Goal: Task Accomplishment & Management: Manage account settings

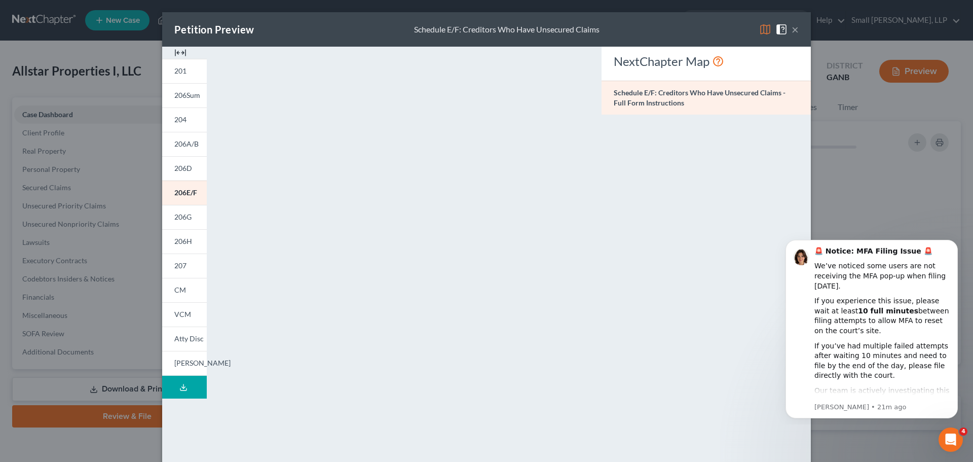
click at [795, 32] on div "Petition Preview Schedule E/F: Creditors Who Have Unsecured Claims ×" at bounding box center [486, 29] width 649 height 34
click at [792, 30] on button "×" at bounding box center [795, 29] width 7 height 12
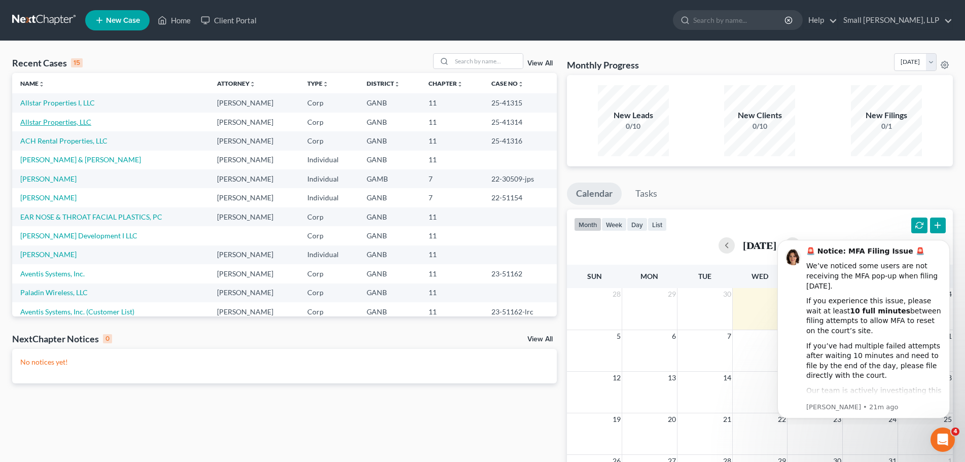
click at [63, 118] on link "Allstar Properties, LLC" at bounding box center [55, 122] width 71 height 9
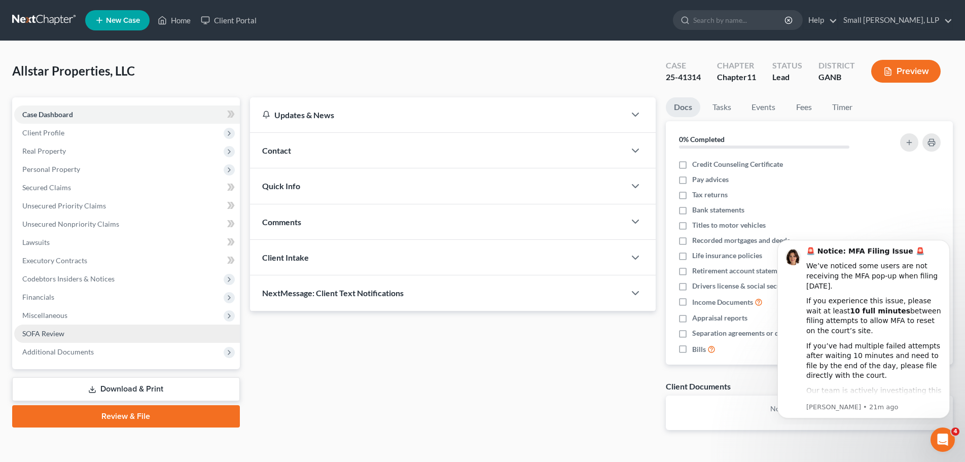
click at [89, 333] on link "SOFA Review" at bounding box center [127, 333] width 226 height 18
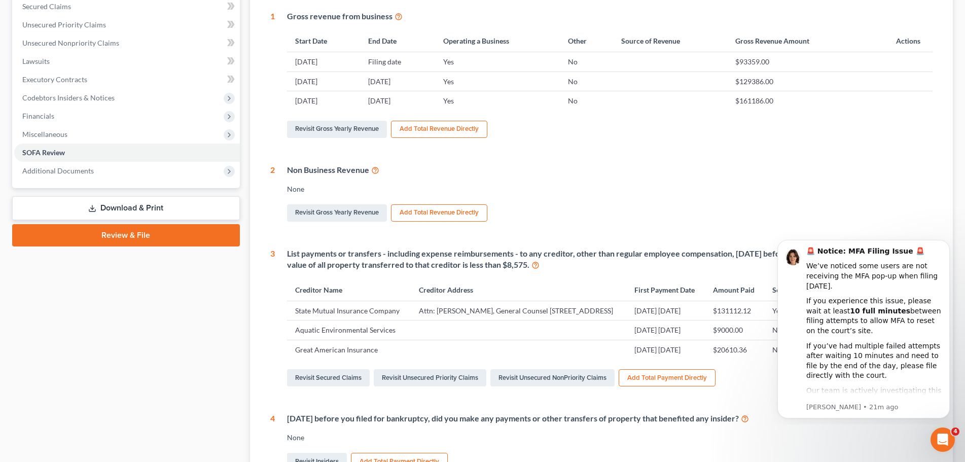
scroll to position [406, 0]
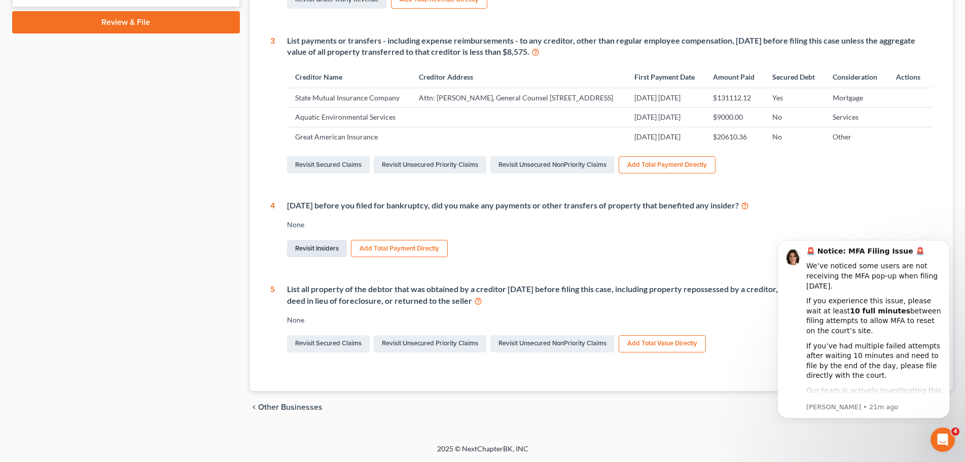
click at [318, 257] on link "Revisit Insiders" at bounding box center [317, 248] width 60 height 17
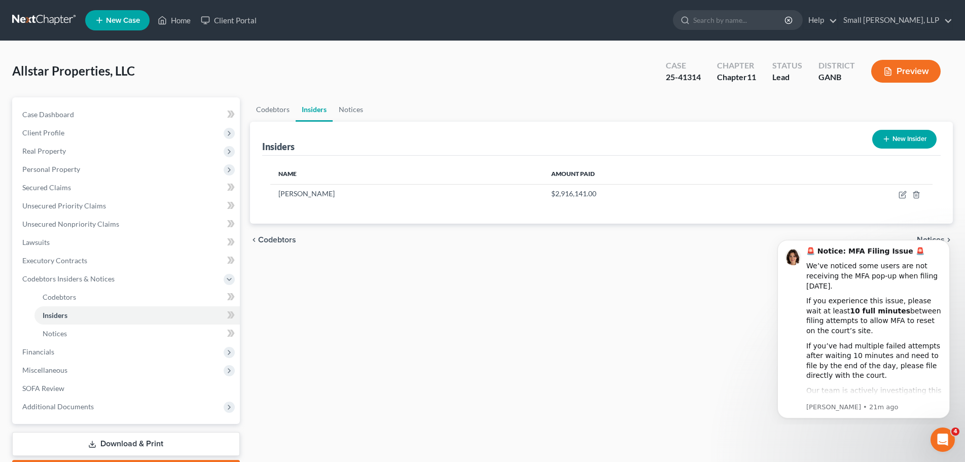
click at [912, 139] on button "New Insider" at bounding box center [904, 139] width 64 height 19
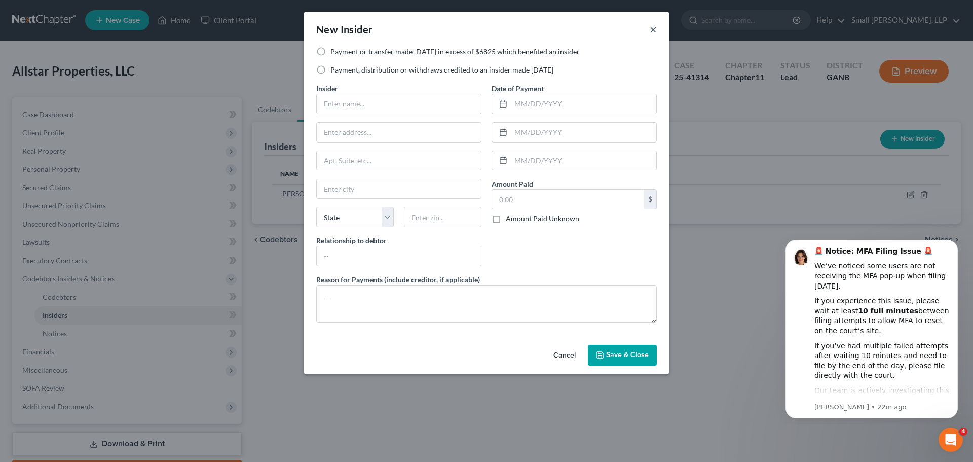
click at [656, 30] on div "New Insider ×" at bounding box center [486, 29] width 365 height 34
click at [655, 30] on button "×" at bounding box center [653, 29] width 7 height 12
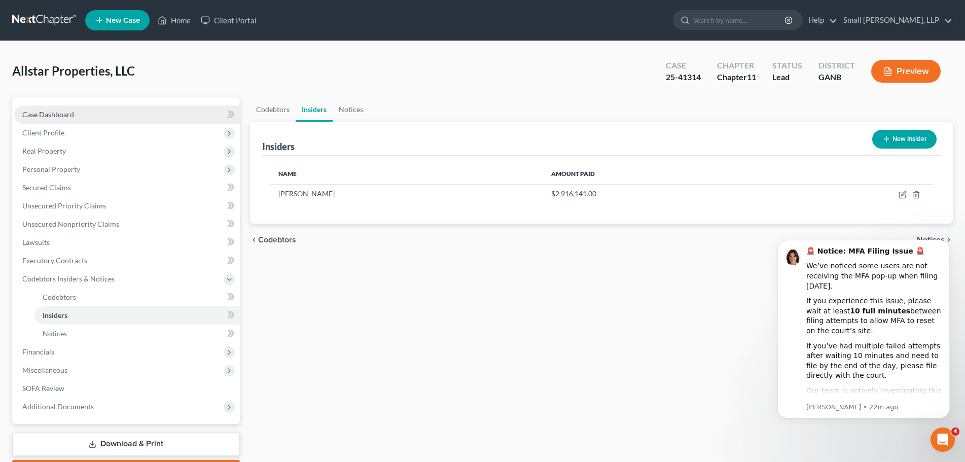
click at [52, 114] on span "Case Dashboard" at bounding box center [48, 114] width 52 height 9
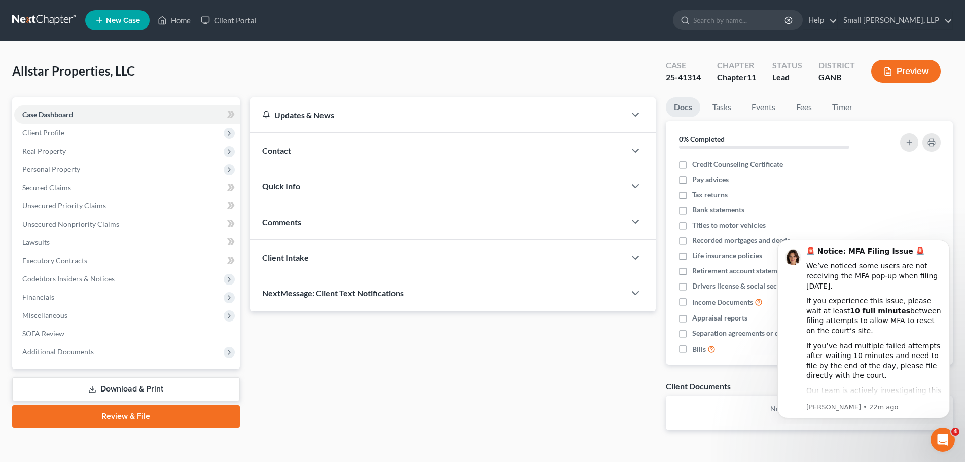
click at [896, 71] on button "Preview" at bounding box center [905, 71] width 69 height 23
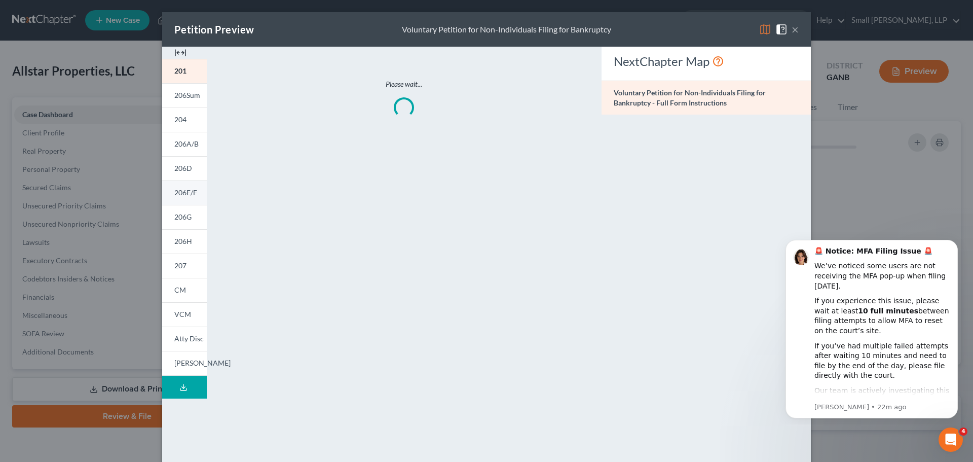
click at [190, 196] on span "206E/F" at bounding box center [185, 192] width 23 height 9
drag, startPoint x: 847, startPoint y: 70, endPoint x: 618, endPoint y: 8, distance: 237.1
click at [844, 70] on div "Petition Preview Schedule E/F: Creditors Who Have Unsecured Claims × 201 206Sum…" at bounding box center [486, 231] width 973 height 462
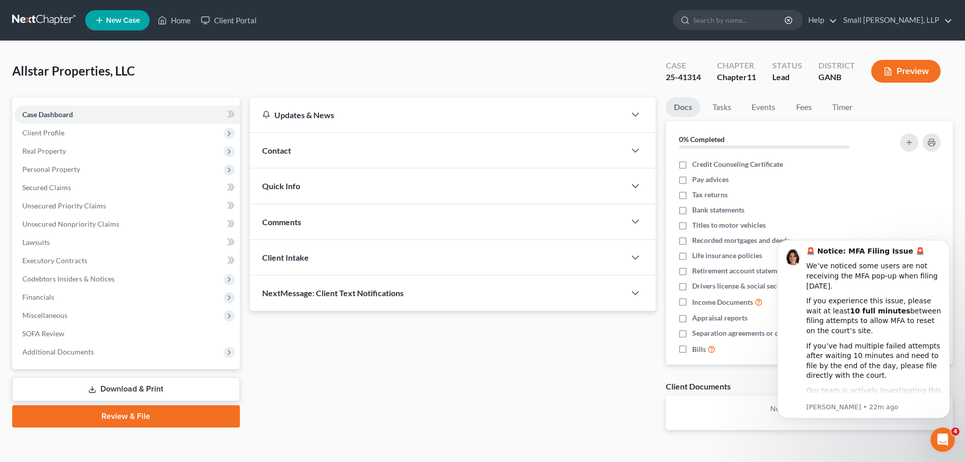
click at [33, 24] on link at bounding box center [44, 20] width 65 height 18
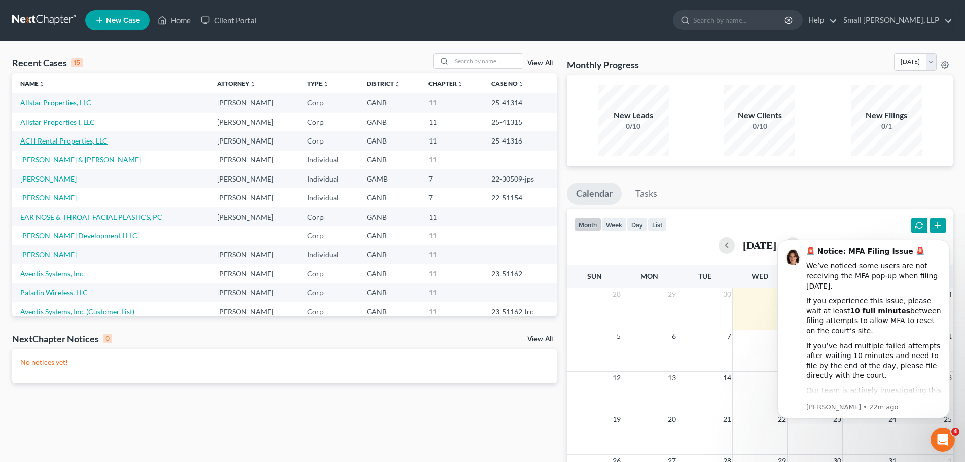
click at [88, 139] on link "ACH Rental Properties, LLC" at bounding box center [63, 140] width 87 height 9
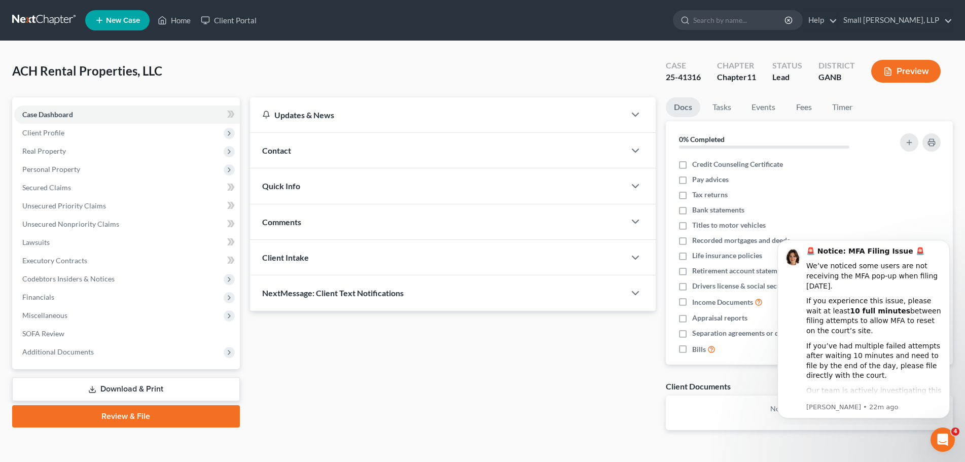
click at [898, 65] on button "Preview" at bounding box center [905, 71] width 69 height 23
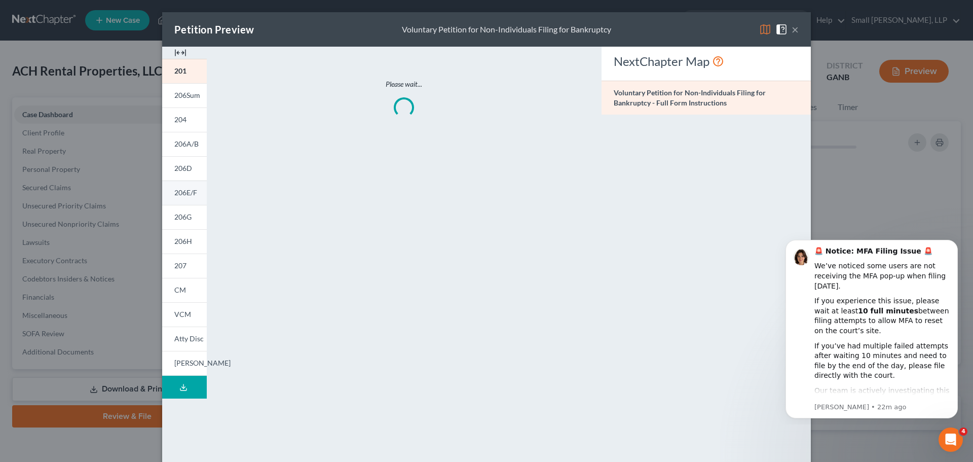
click at [200, 196] on link "206E/F" at bounding box center [184, 192] width 45 height 24
click at [101, 79] on div "Petition Preview Schedule E/F: Creditors Who Have Unsecured Claims × 201 206Sum…" at bounding box center [486, 231] width 973 height 462
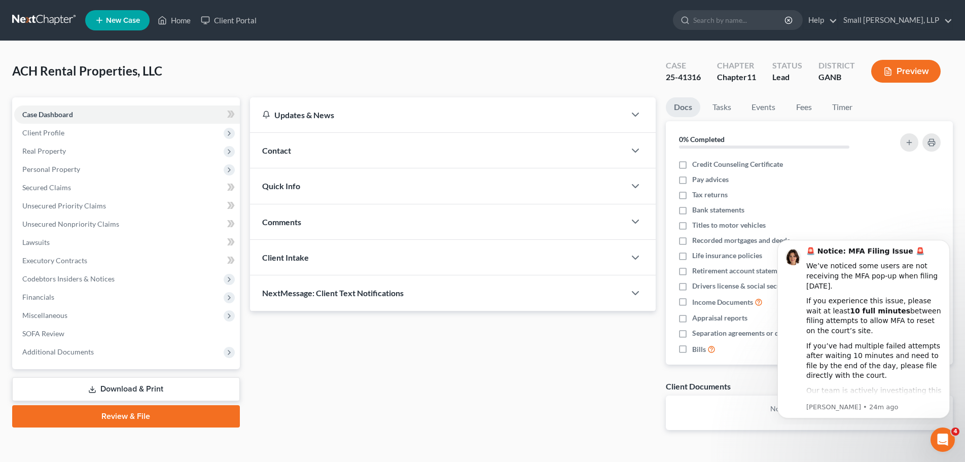
click at [32, 17] on link at bounding box center [44, 20] width 65 height 18
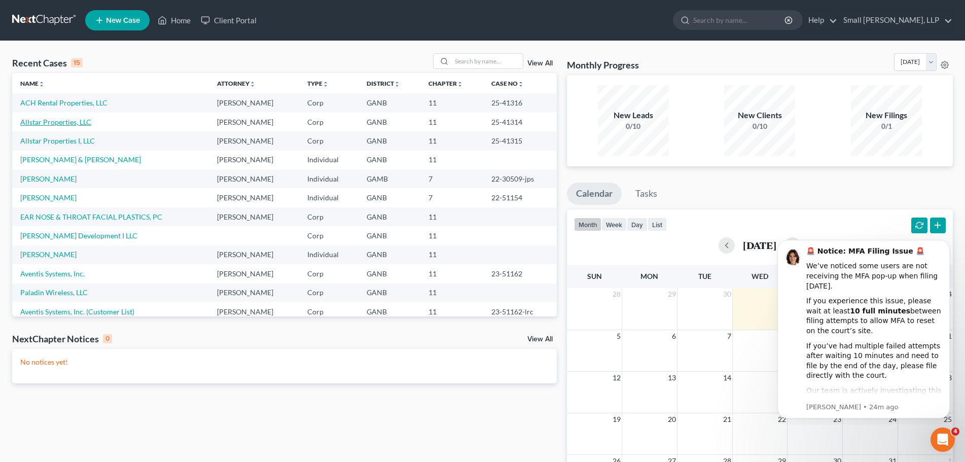
click at [77, 123] on link "Allstar Properties, LLC" at bounding box center [55, 122] width 71 height 9
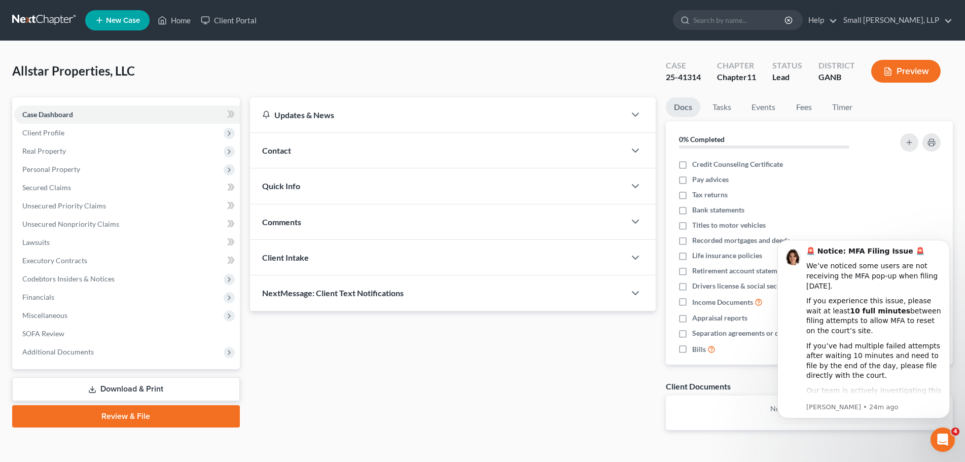
click at [906, 72] on button "Preview" at bounding box center [905, 71] width 69 height 23
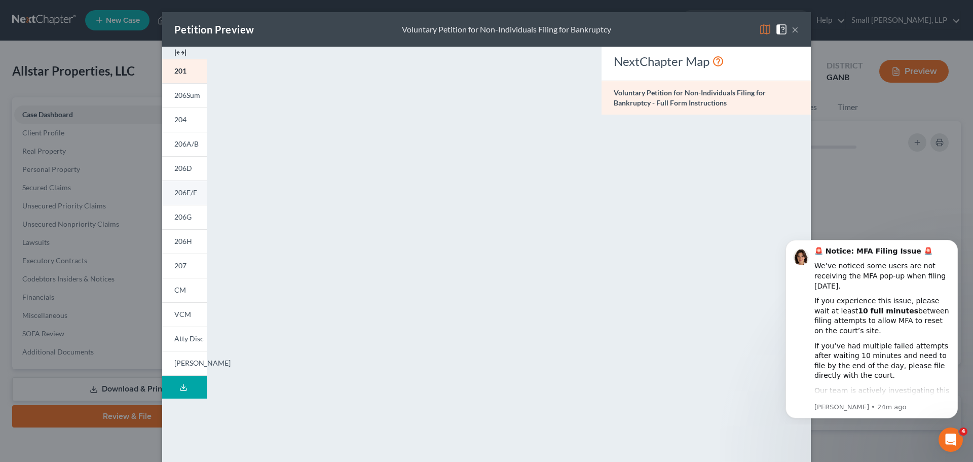
click at [189, 192] on span "206E/F" at bounding box center [185, 192] width 23 height 9
click at [957, 242] on icon "Dismiss notification" at bounding box center [955, 243] width 6 height 6
